Goal: Communication & Community: Answer question/provide support

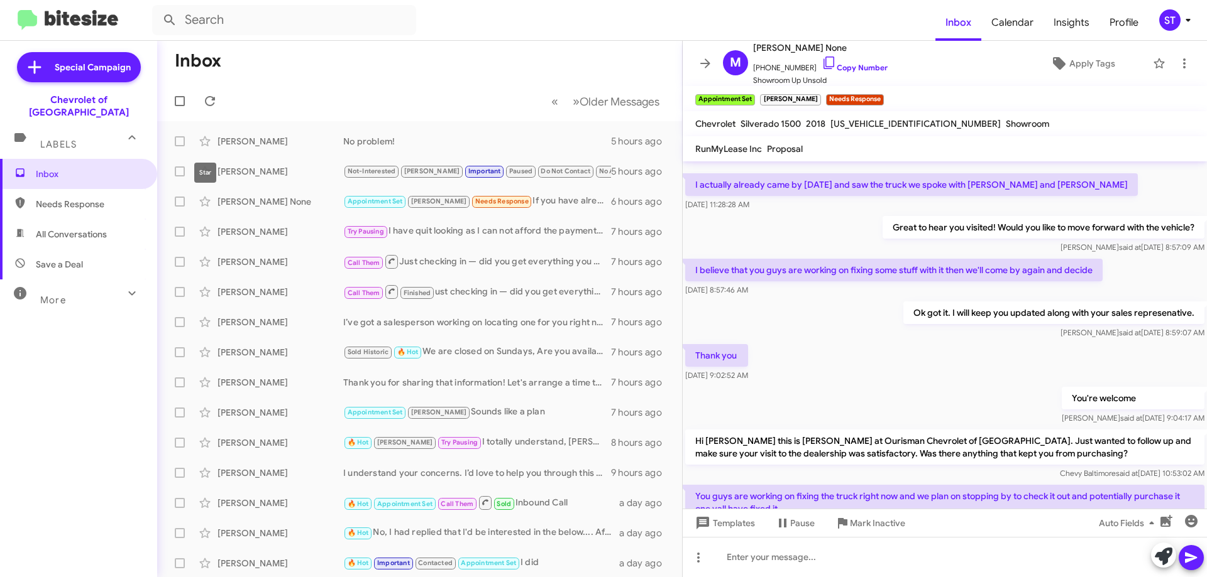
scroll to position [76, 0]
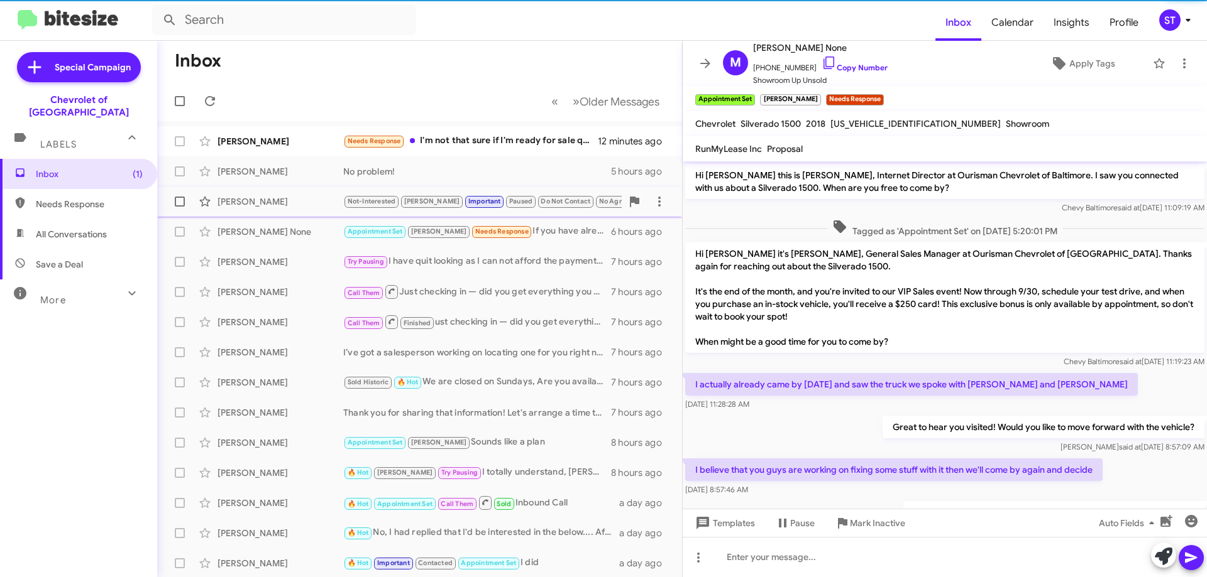
scroll to position [310, 0]
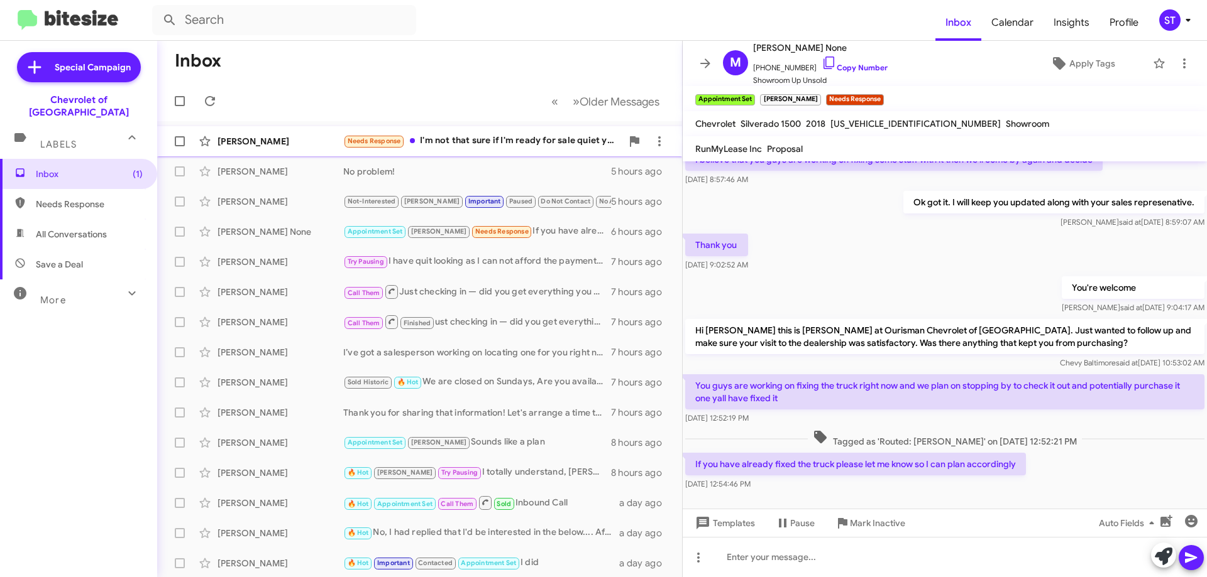
click at [493, 141] on div "Needs Response I'm not that sure if I'm ready for sale quiet yet but I do need …" at bounding box center [482, 141] width 278 height 14
